Goal: Task Accomplishment & Management: Manage account settings

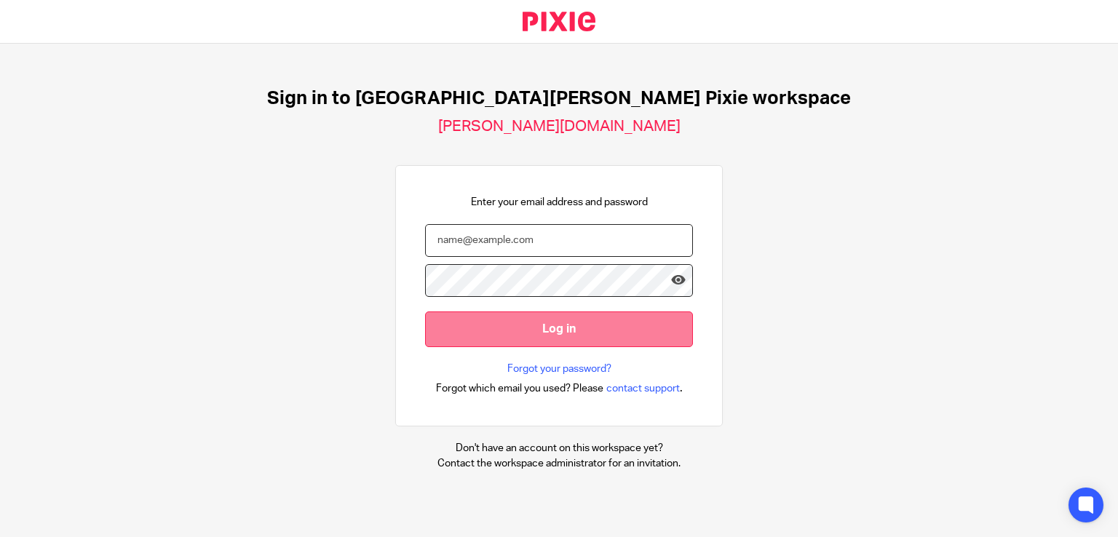
type input "emily.payne@douglassgrange.co.uk"
click at [544, 333] on input "Log in" at bounding box center [559, 330] width 268 height 36
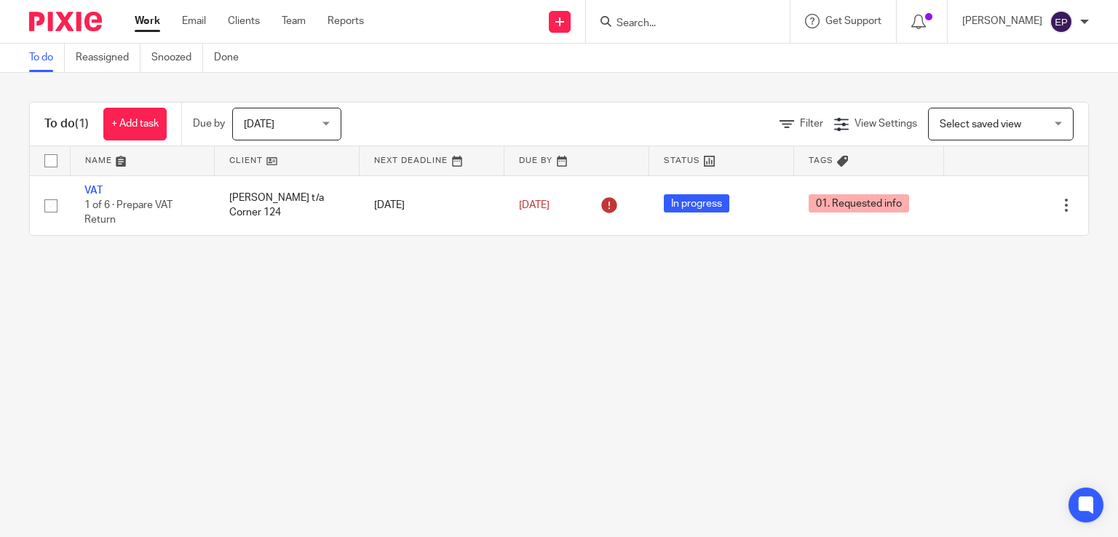
click at [321, 126] on span "[DATE]" at bounding box center [282, 123] width 77 height 31
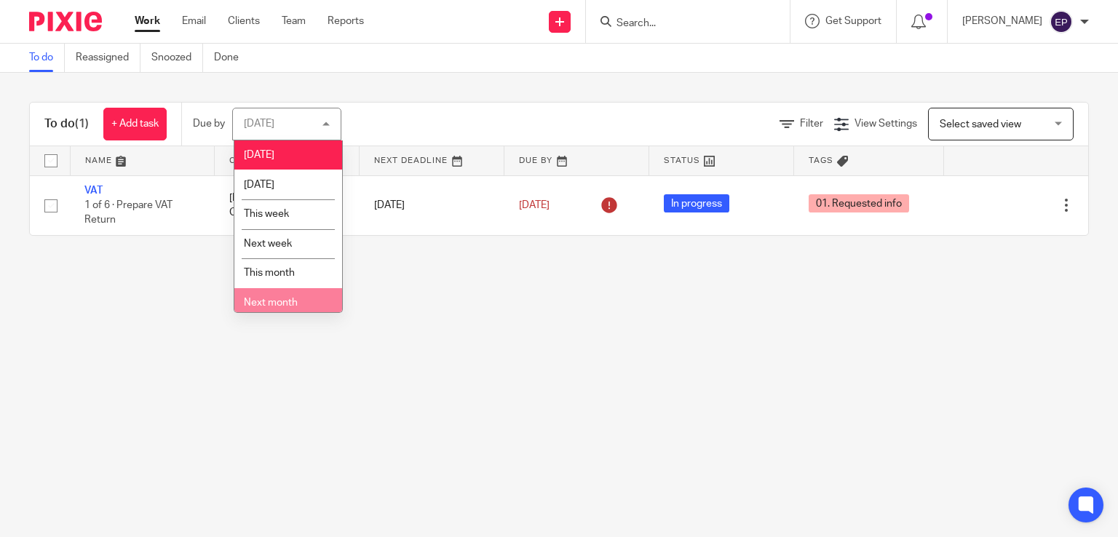
scroll to position [37, 0]
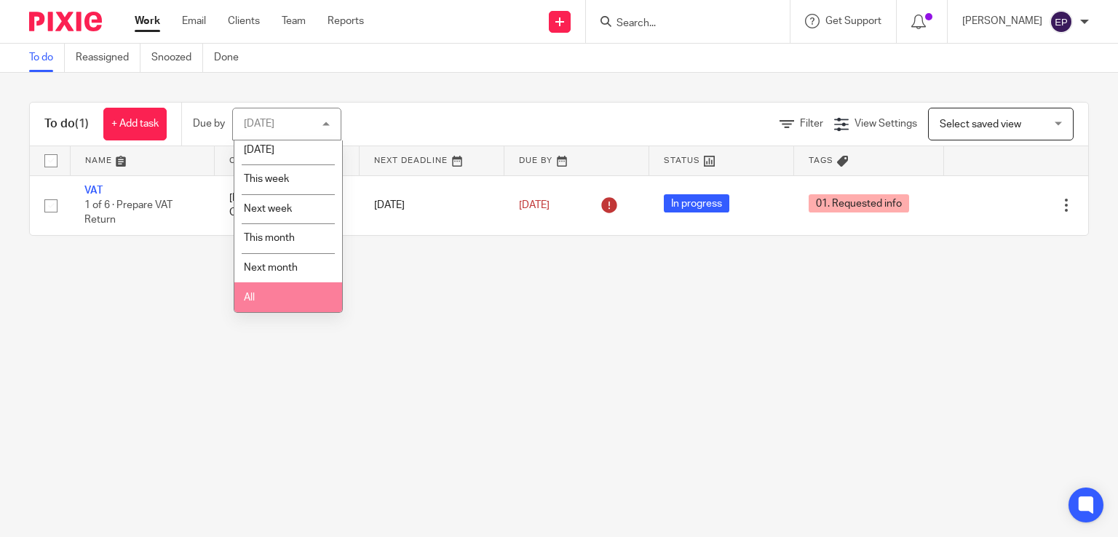
click at [282, 291] on li "All" at bounding box center [288, 297] width 108 height 30
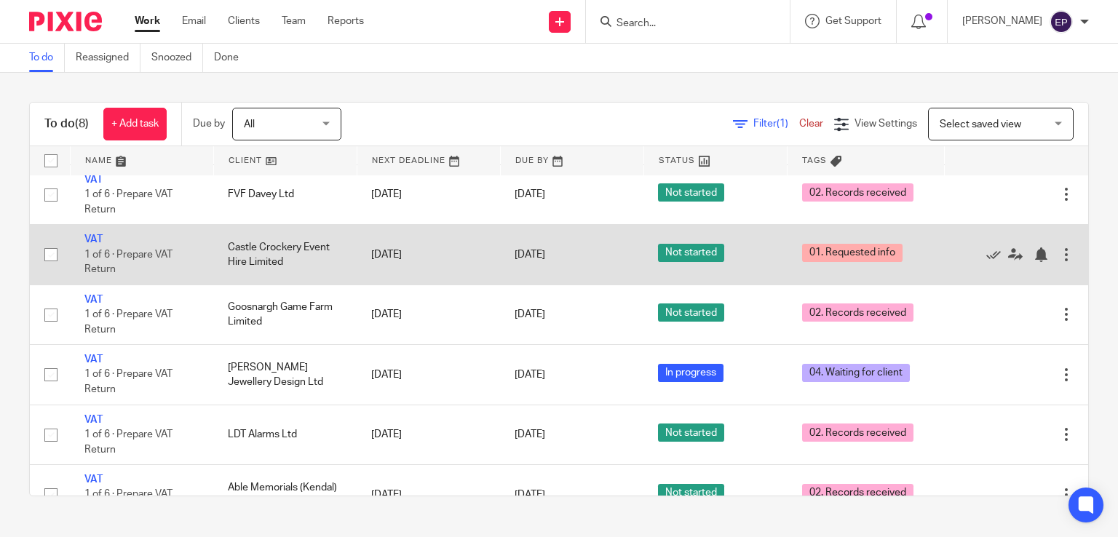
scroll to position [178, 0]
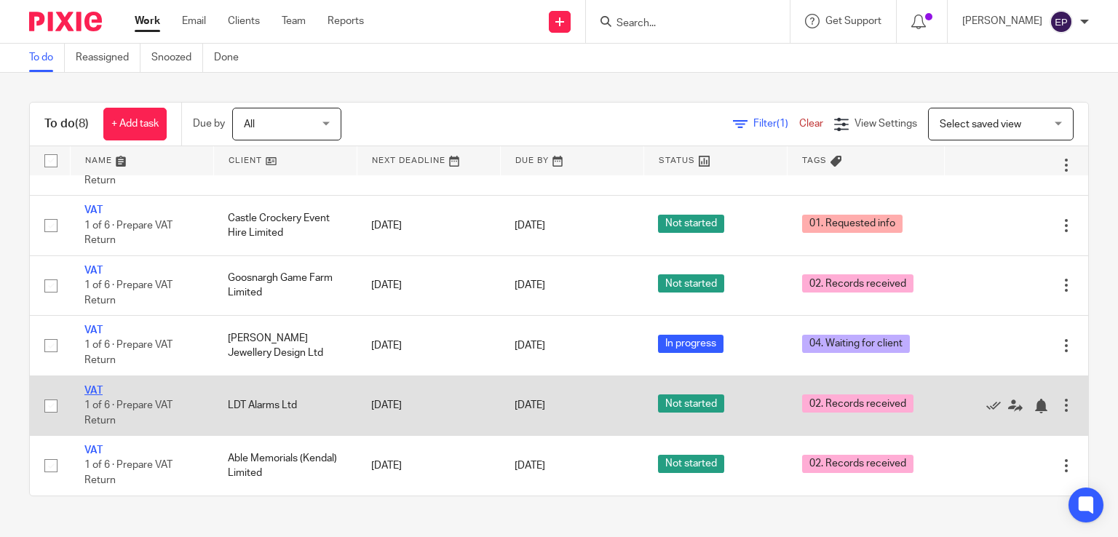
click at [94, 388] on link "VAT" at bounding box center [93, 391] width 18 height 10
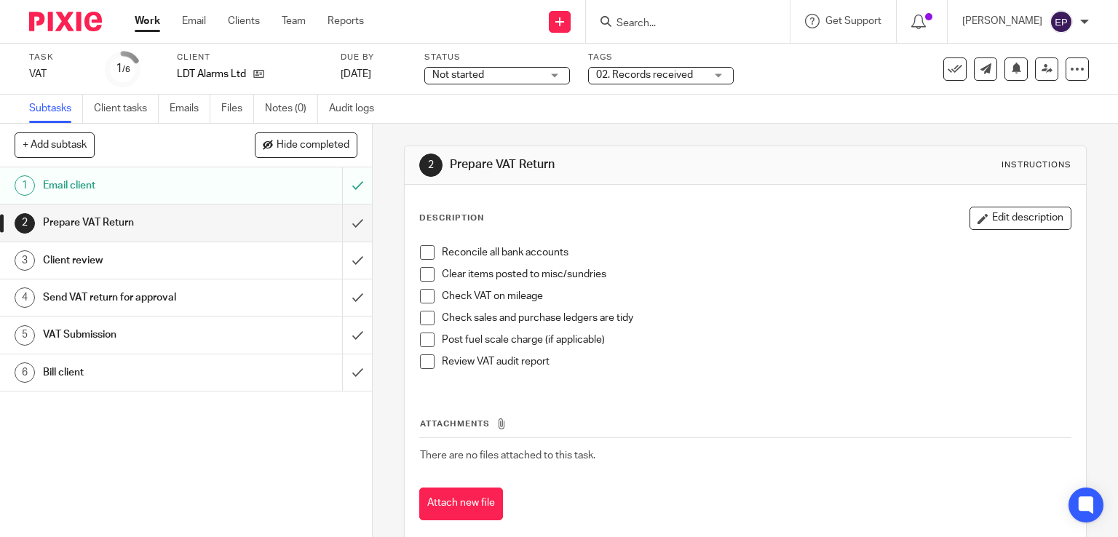
click at [719, 71] on div "02. Records received" at bounding box center [661, 75] width 146 height 17
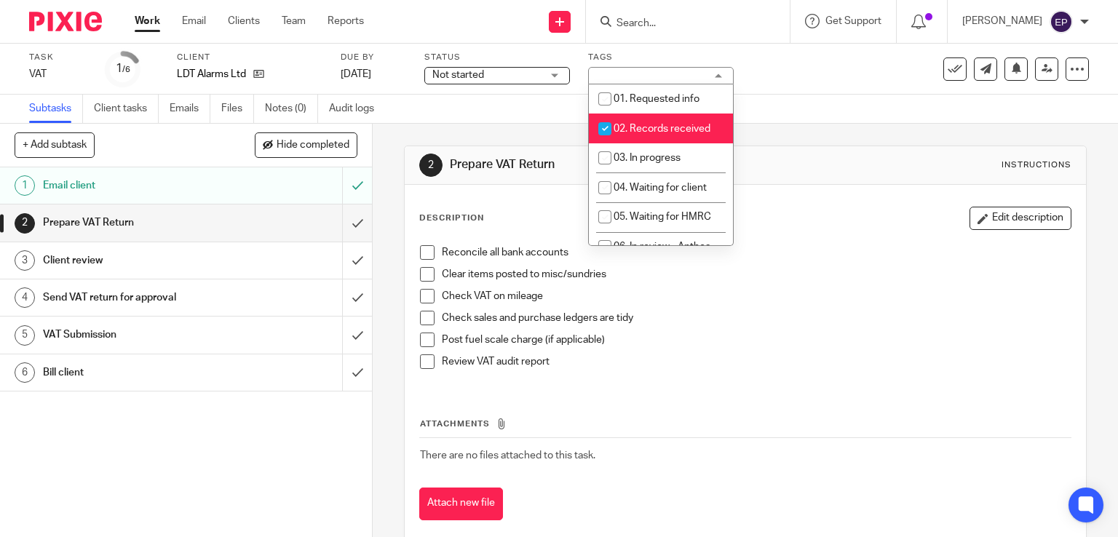
click at [603, 129] on input "checkbox" at bounding box center [605, 129] width 28 height 28
checkbox input "false"
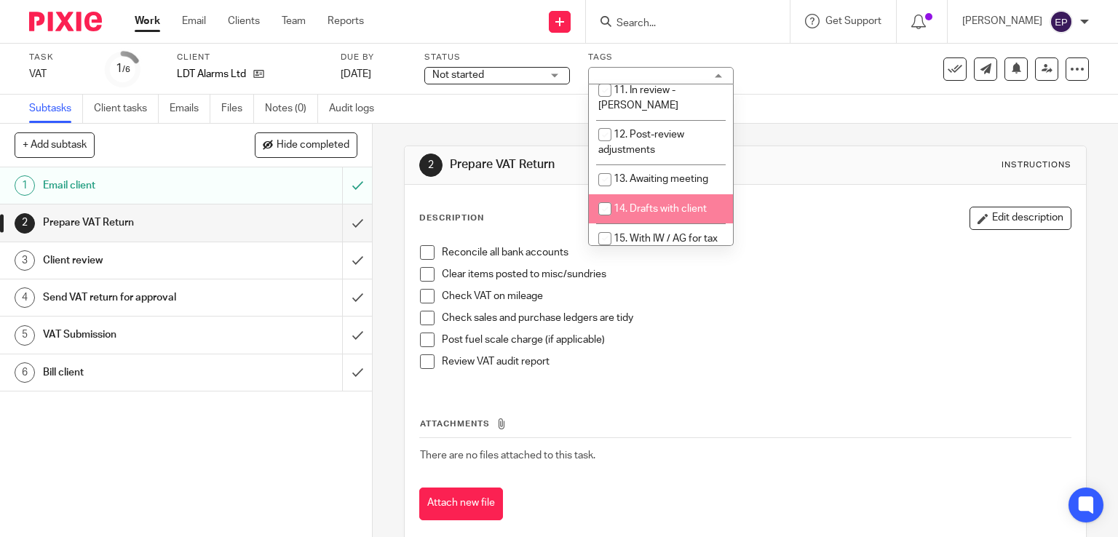
scroll to position [437, 0]
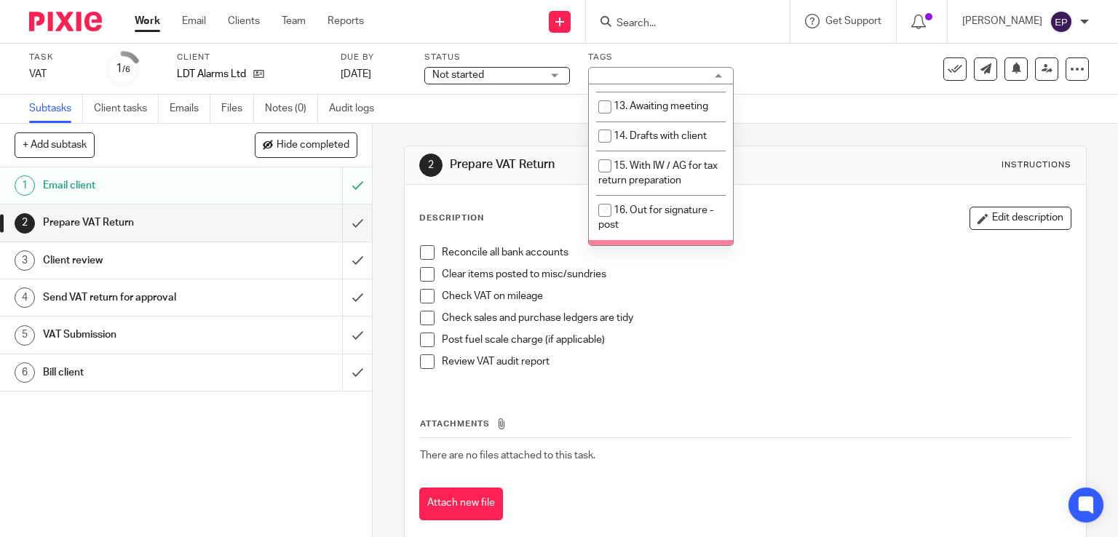
click at [603, 241] on input "checkbox" at bounding box center [605, 255] width 28 height 28
checkbox input "true"
click at [343, 221] on input "submit" at bounding box center [186, 223] width 372 height 36
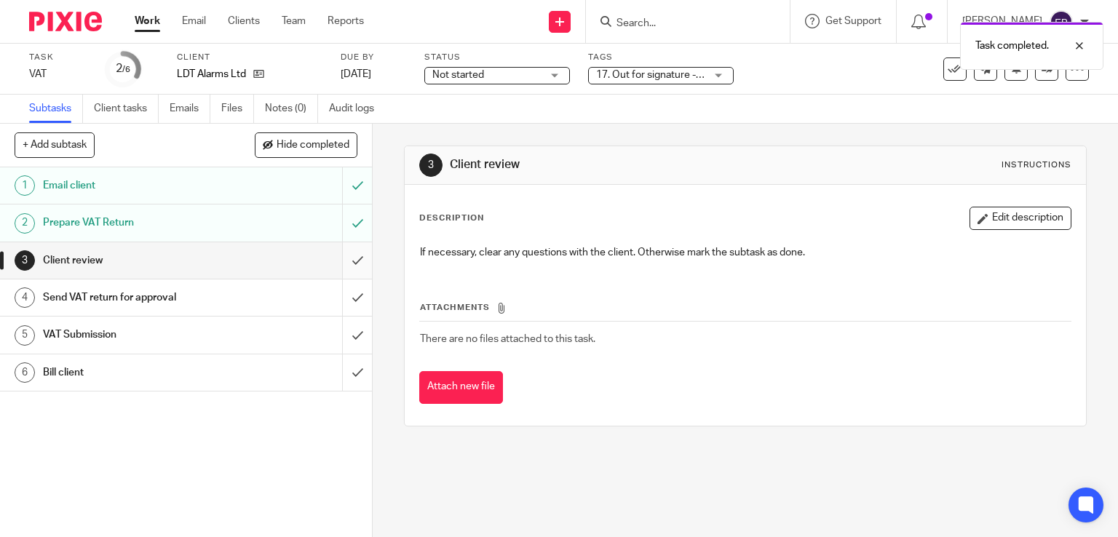
click at [338, 261] on input "submit" at bounding box center [186, 260] width 372 height 36
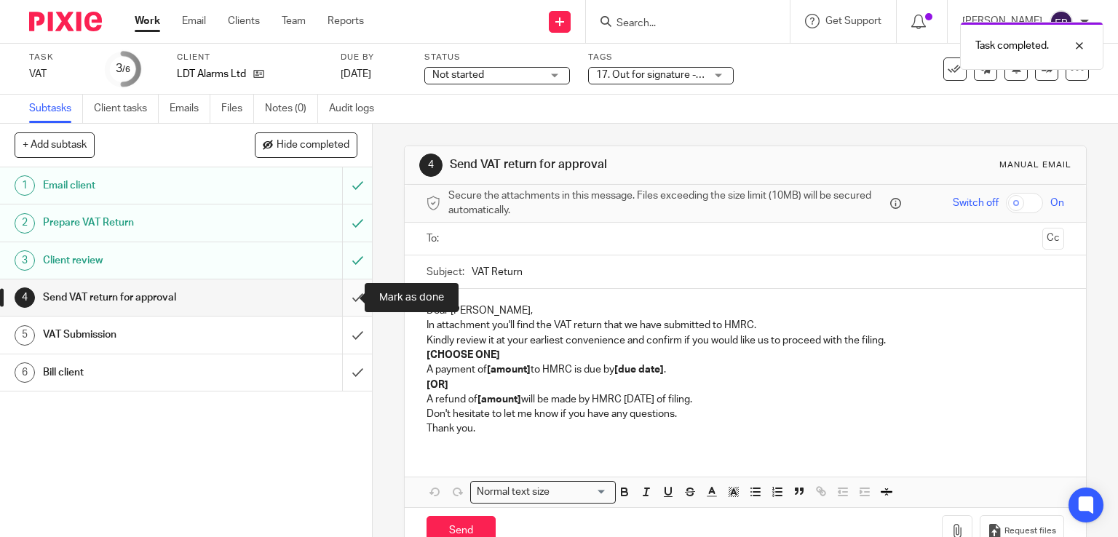
click at [344, 299] on input "submit" at bounding box center [186, 298] width 372 height 36
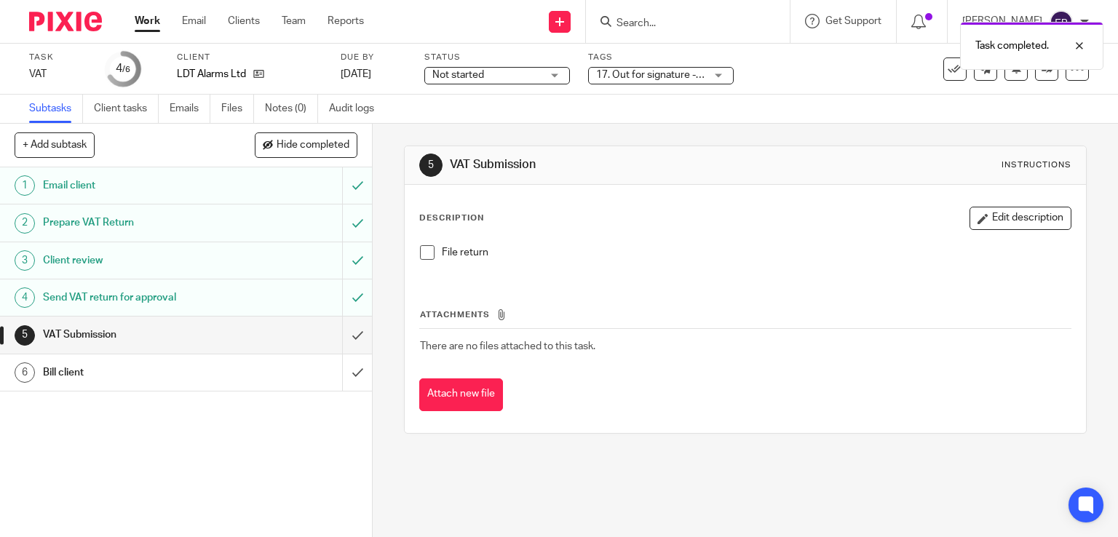
click at [145, 25] on link "Work" at bounding box center [147, 21] width 25 height 15
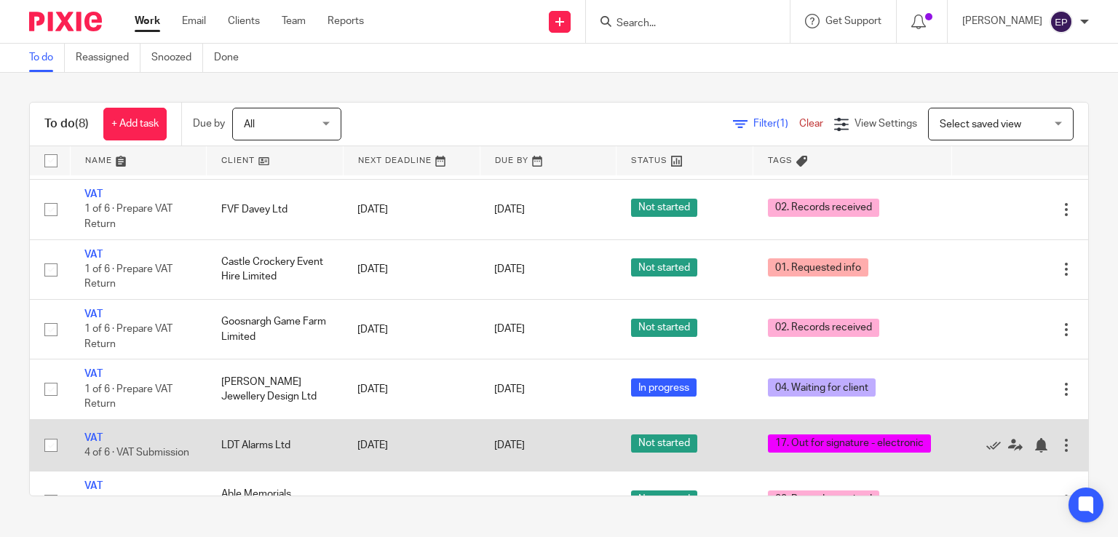
scroll to position [208, 0]
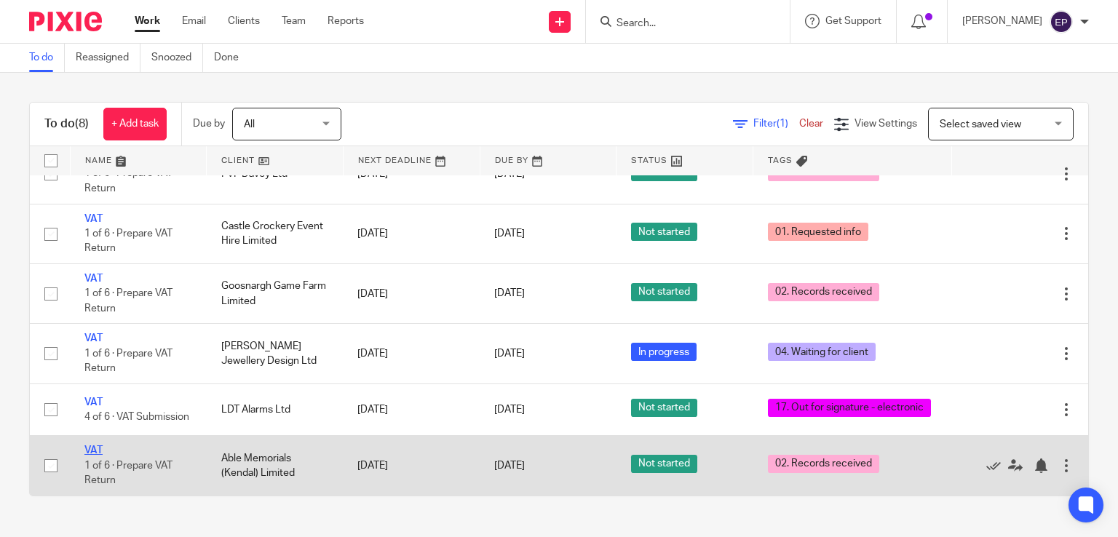
click at [100, 452] on link "VAT" at bounding box center [93, 451] width 18 height 10
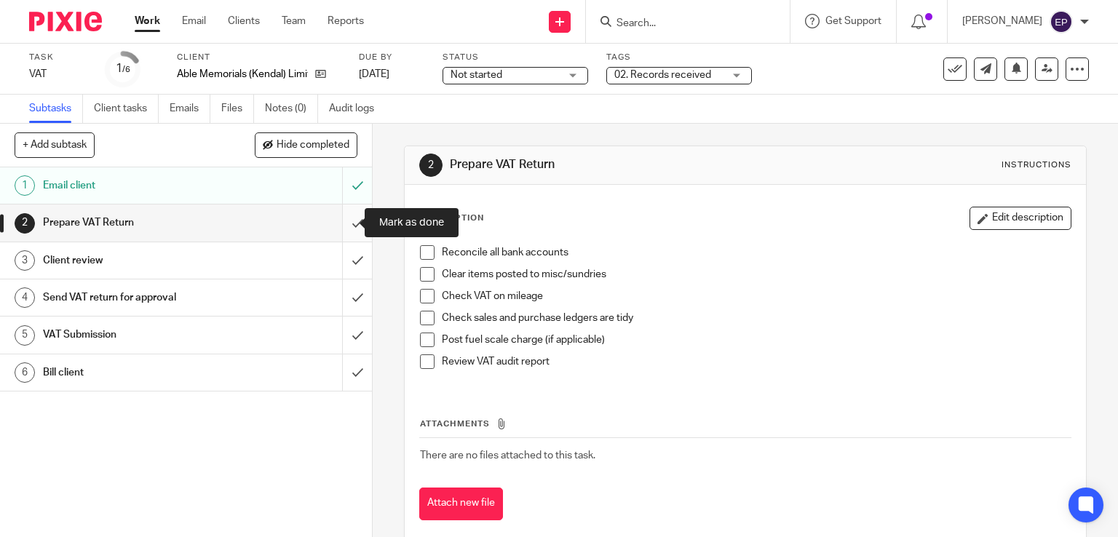
click at [347, 225] on input "submit" at bounding box center [186, 223] width 372 height 36
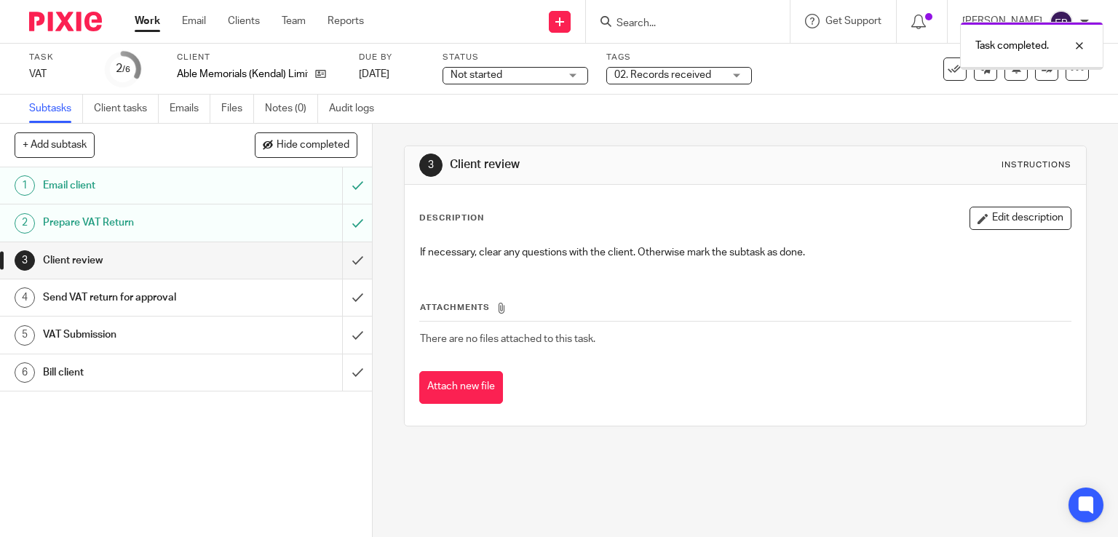
click at [344, 261] on input "submit" at bounding box center [186, 260] width 372 height 36
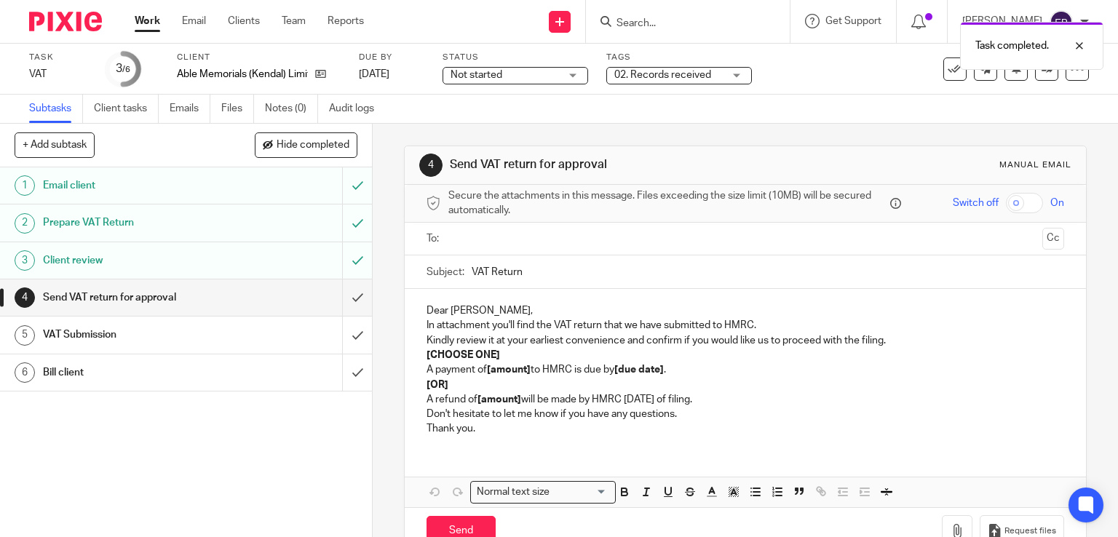
click at [344, 297] on input "submit" at bounding box center [186, 298] width 372 height 36
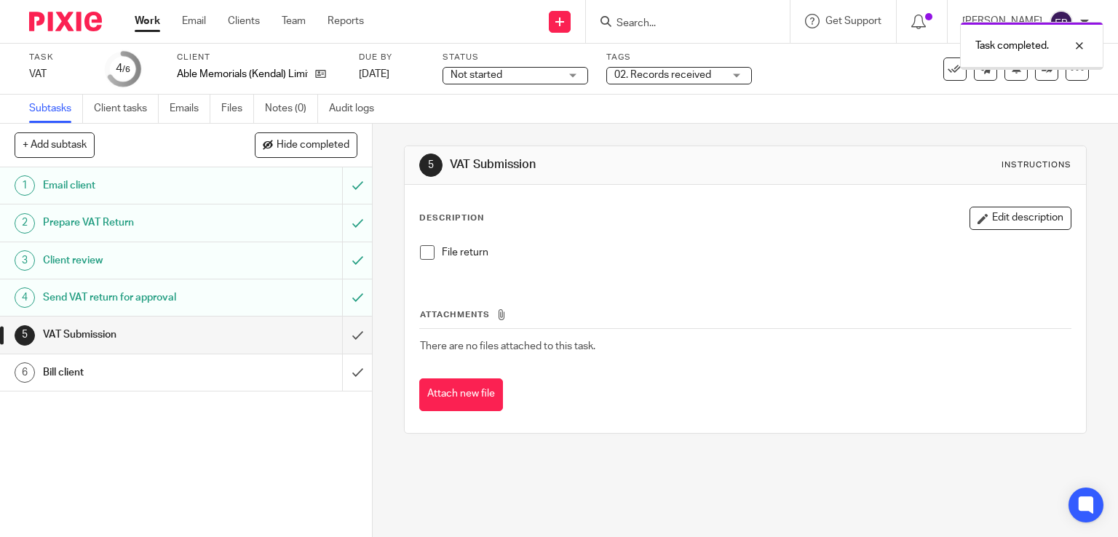
click at [742, 76] on div "02. Records received" at bounding box center [679, 75] width 146 height 17
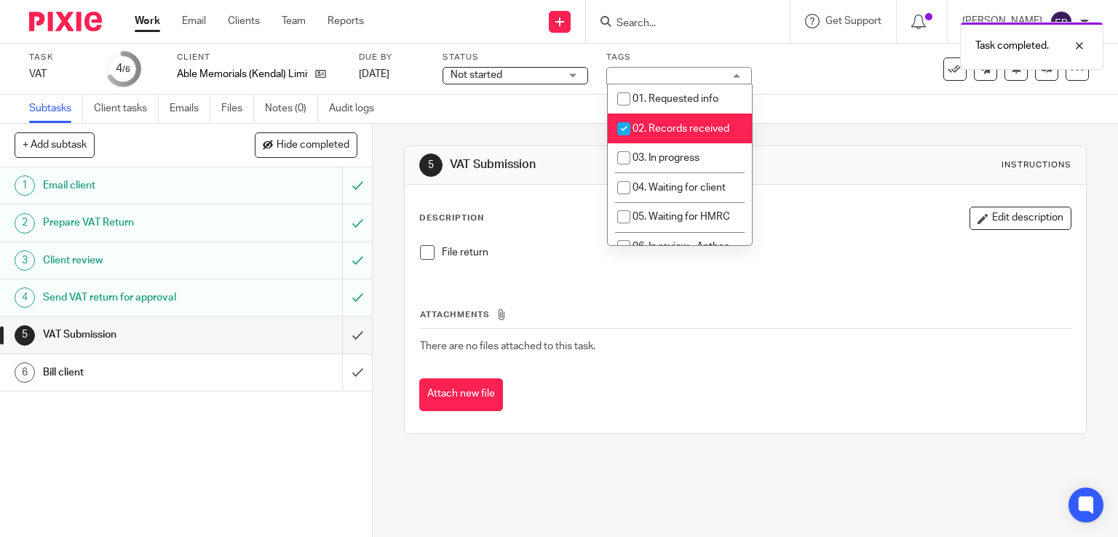
click at [618, 122] on input "checkbox" at bounding box center [624, 129] width 28 height 28
checkbox input "false"
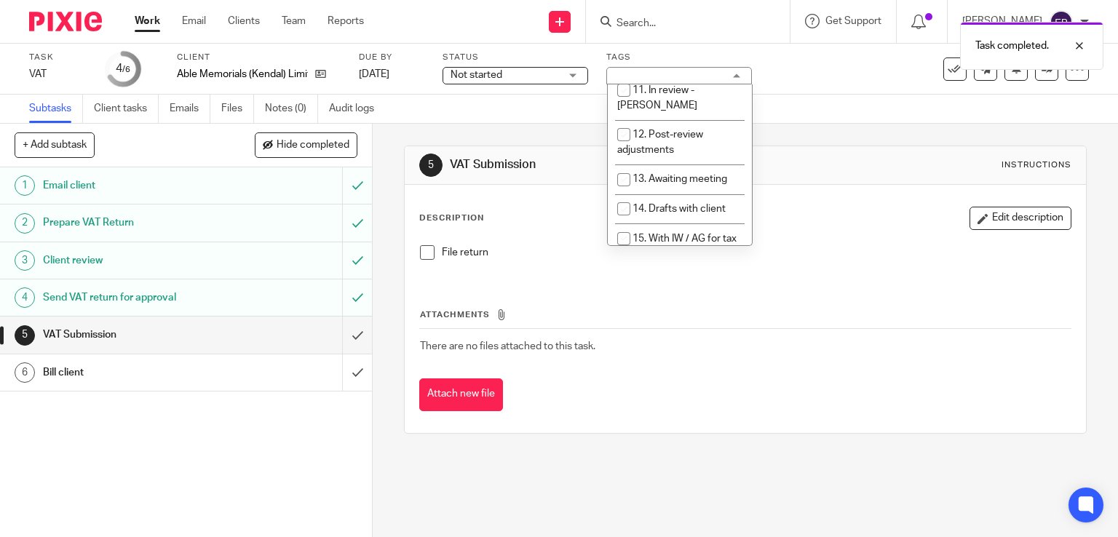
scroll to position [437, 0]
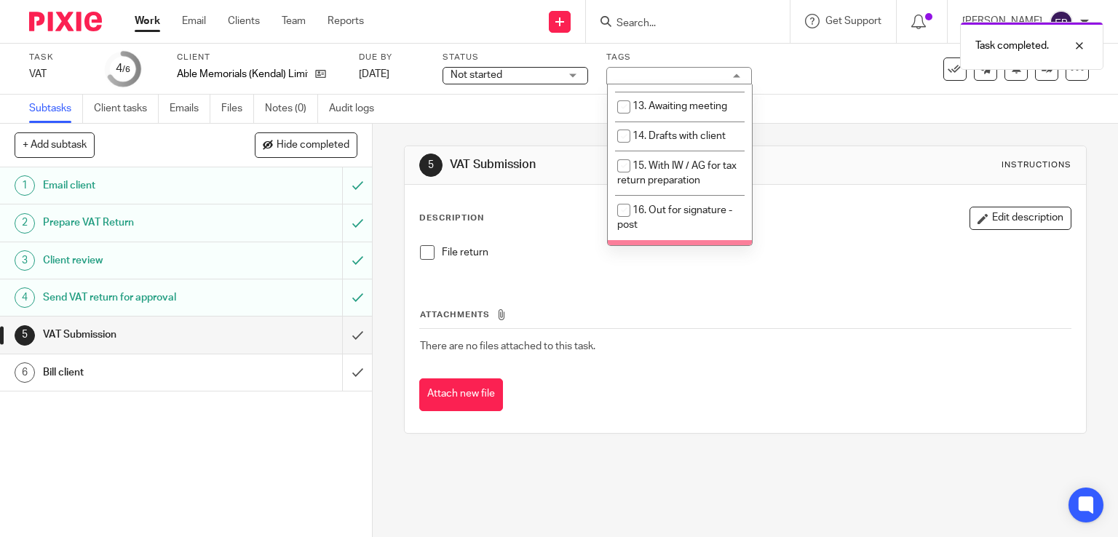
click at [626, 241] on input "checkbox" at bounding box center [624, 255] width 28 height 28
checkbox input "true"
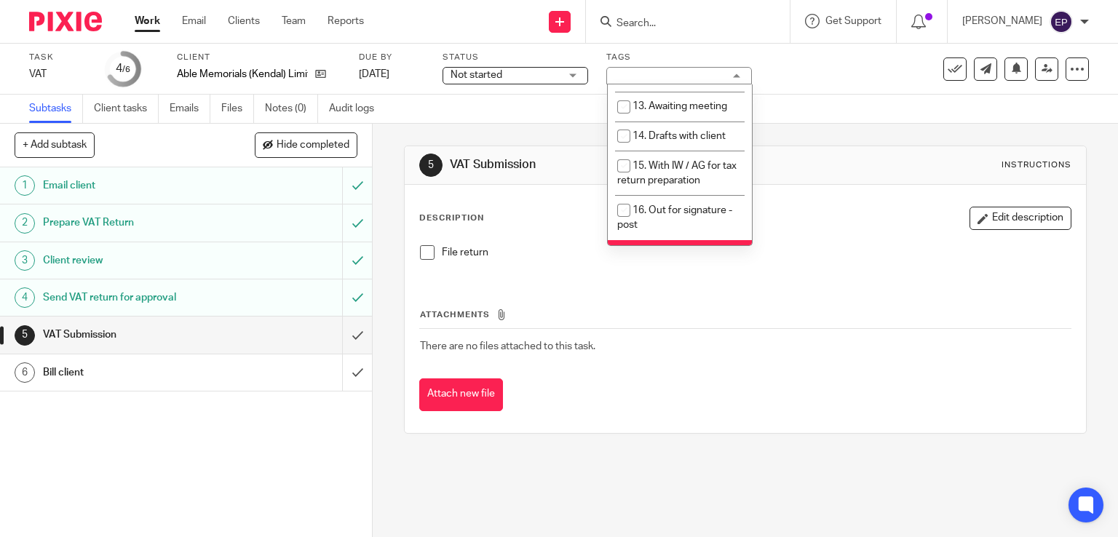
click at [152, 24] on link "Work" at bounding box center [147, 21] width 25 height 15
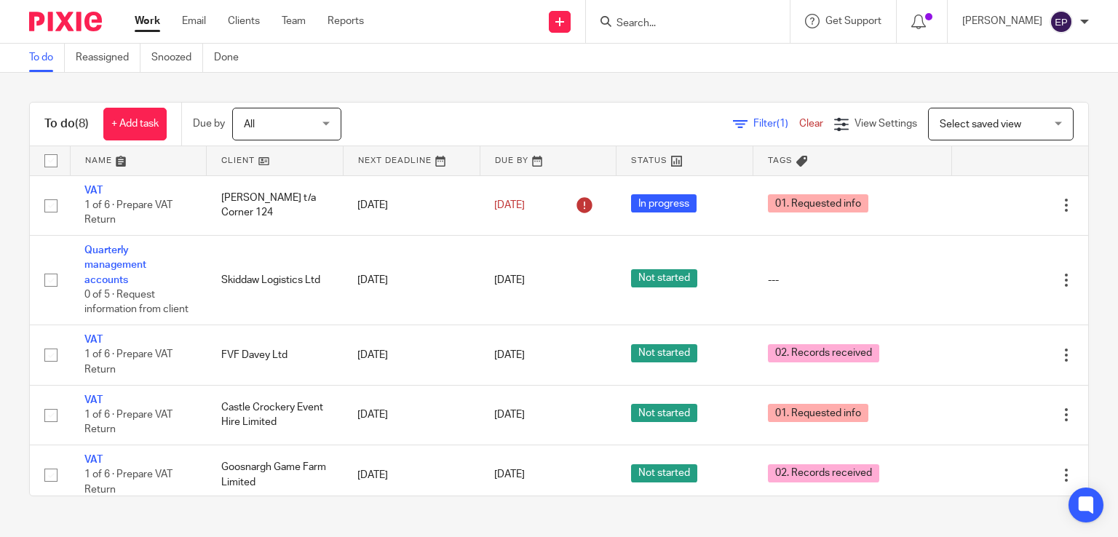
click at [1084, 20] on div at bounding box center [1084, 21] width 9 height 9
click at [998, 99] on li "Logout" at bounding box center [1033, 101] width 96 height 21
